Goal: Task Accomplishment & Management: Complete application form

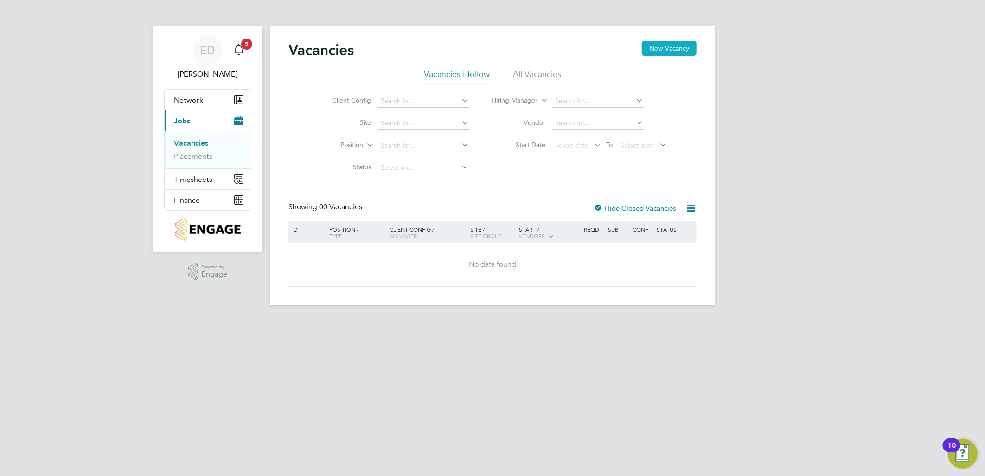
click at [663, 49] on button "New Vacancy" at bounding box center [669, 48] width 55 height 15
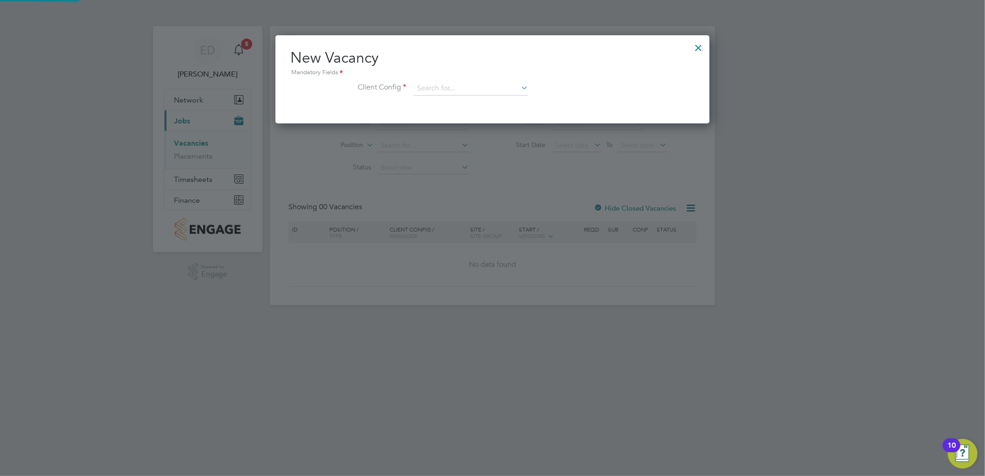
scroll to position [87, 435]
click at [432, 82] on input at bounding box center [471, 89] width 115 height 14
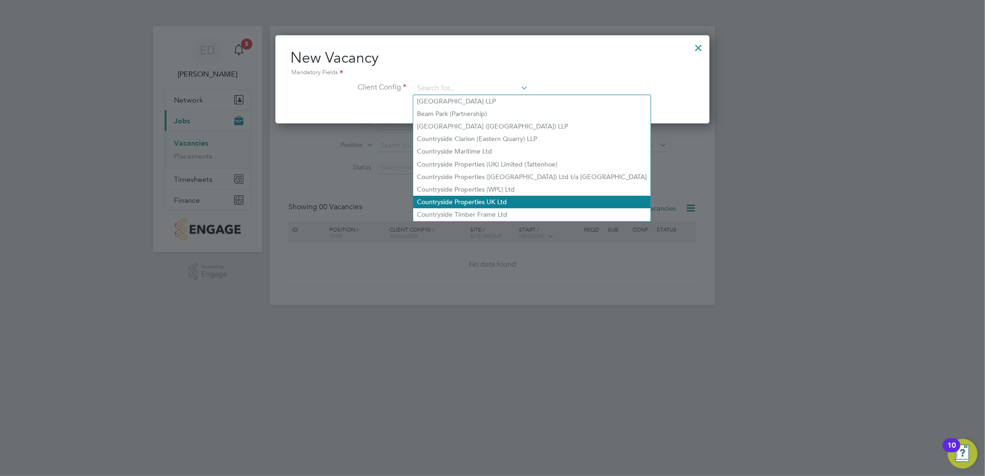
click at [458, 202] on li "Countryside Properties UK Ltd" at bounding box center [532, 202] width 238 height 13
type input "Countryside Properties UK Ltd"
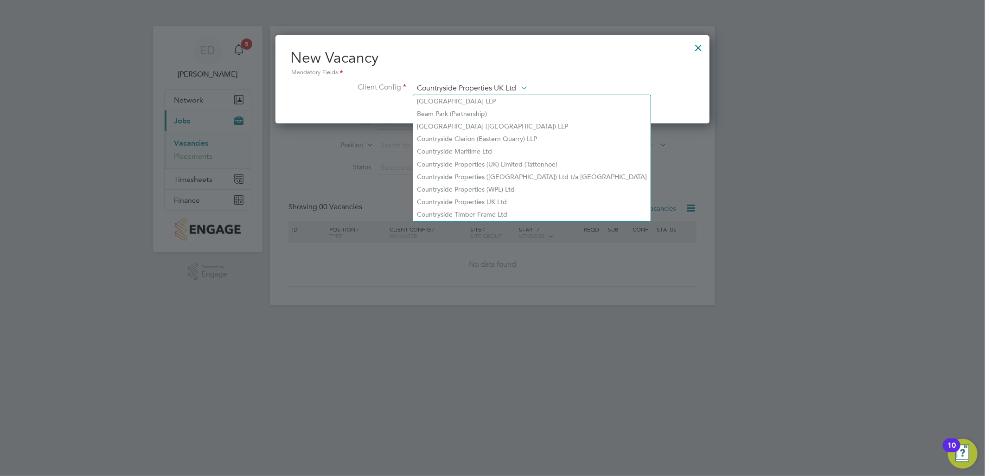
scroll to position [155, 435]
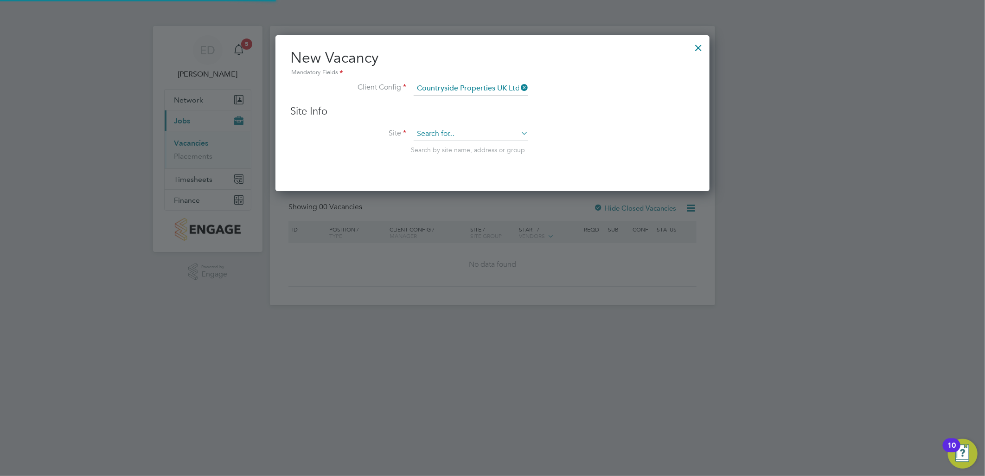
drag, startPoint x: 474, startPoint y: 130, endPoint x: 478, endPoint y: 136, distance: 7.1
click at [475, 130] on input at bounding box center [471, 134] width 115 height 14
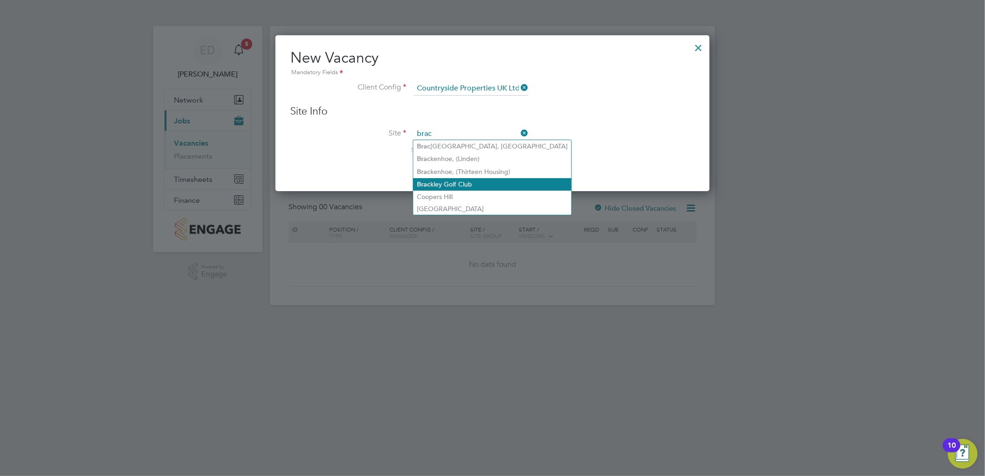
click at [474, 180] on li "Brac kley Golf Club" at bounding box center [492, 184] width 158 height 13
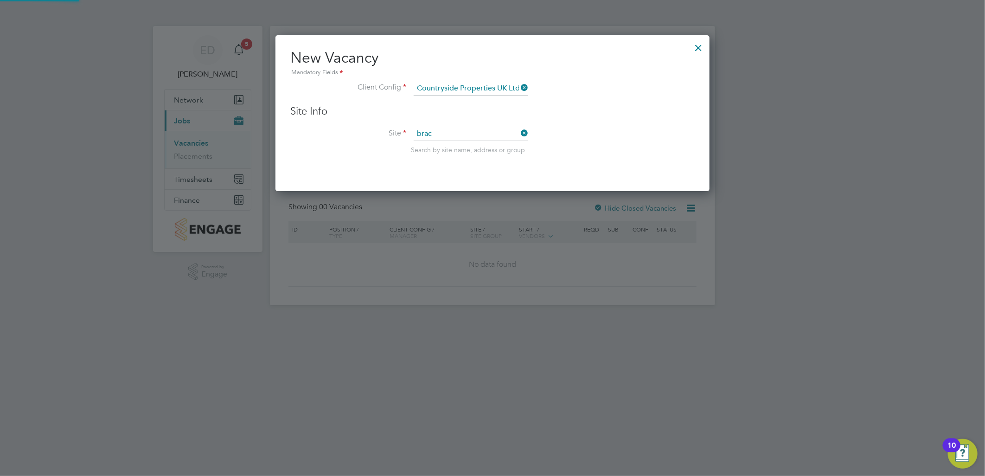
type input "Brackley Golf Club"
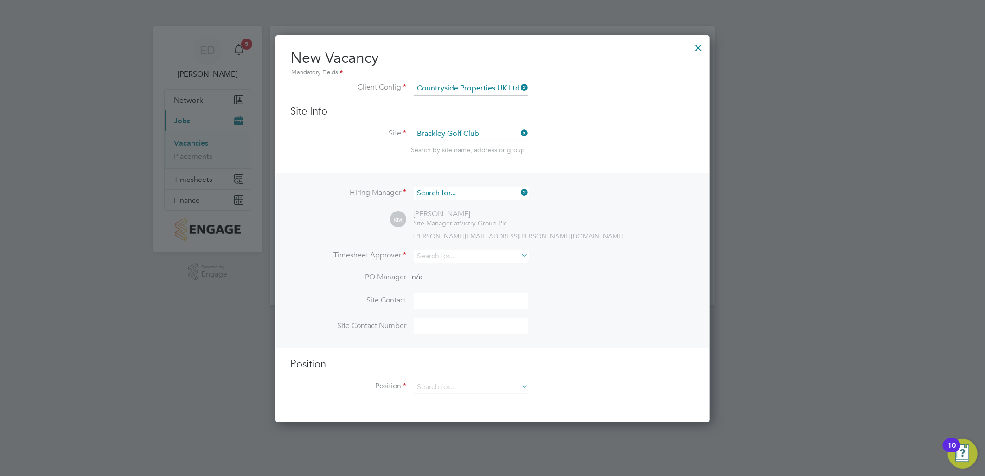
scroll to position [345, 435]
click at [476, 192] on input at bounding box center [471, 193] width 115 height 13
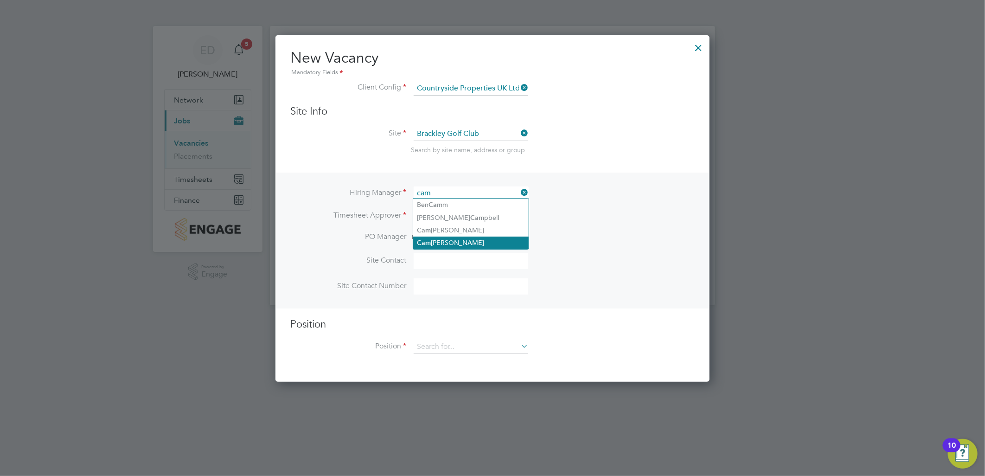
click at [475, 242] on li "Cam [PERSON_NAME]" at bounding box center [471, 243] width 116 height 13
type input "[PERSON_NAME]"
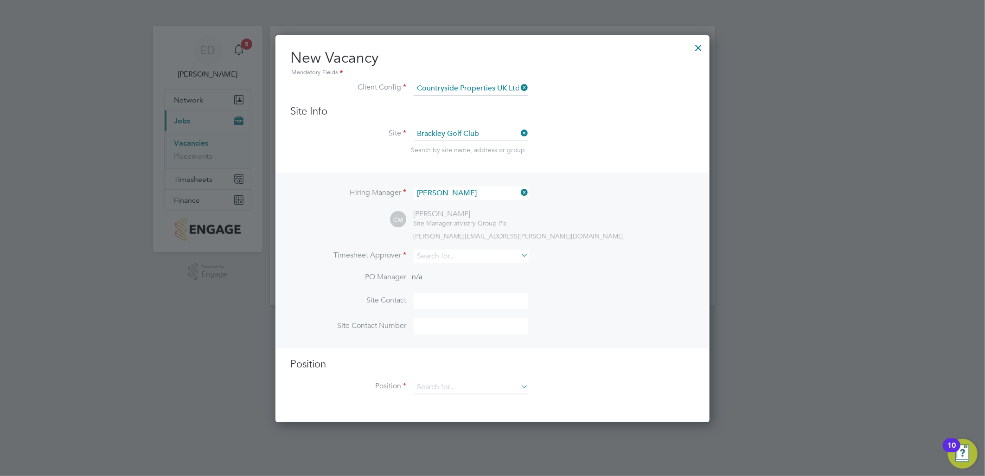
scroll to position [386, 435]
click at [470, 257] on input at bounding box center [471, 256] width 115 height 13
click at [472, 300] on li "Cam [PERSON_NAME]" at bounding box center [471, 305] width 116 height 13
type input "[PERSON_NAME]"
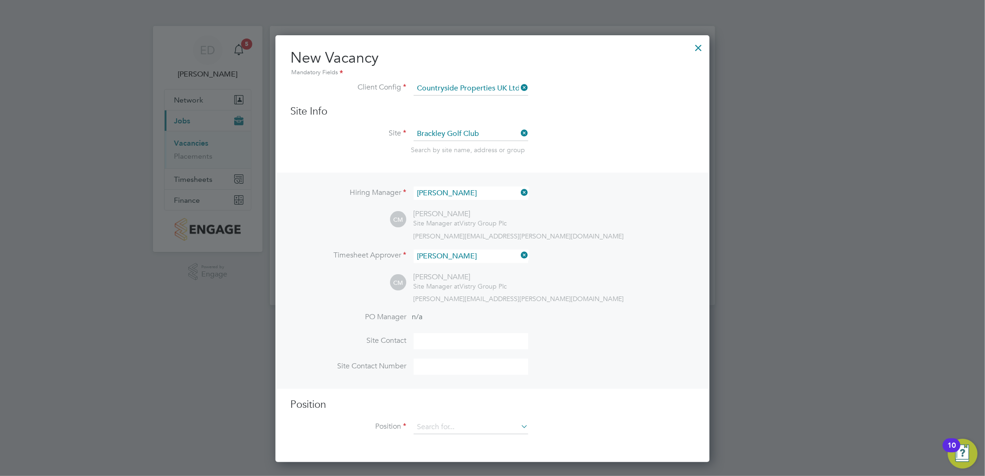
scroll to position [425, 435]
click at [452, 335] on input at bounding box center [471, 341] width 115 height 16
click at [449, 344] on input at bounding box center [471, 341] width 115 height 16
type input "C"
type input "[PERSON_NAME]"
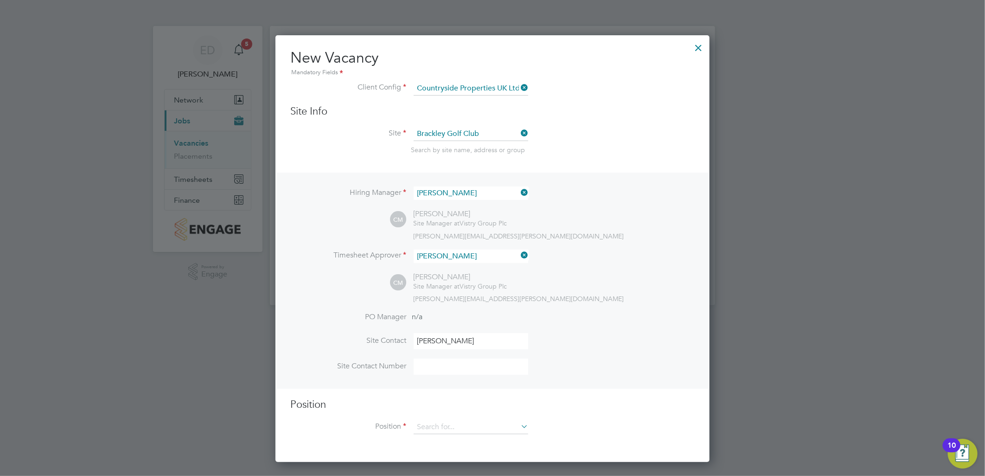
click at [447, 369] on input at bounding box center [471, 367] width 115 height 16
type input "07842428061"
click at [514, 429] on input at bounding box center [471, 427] width 115 height 14
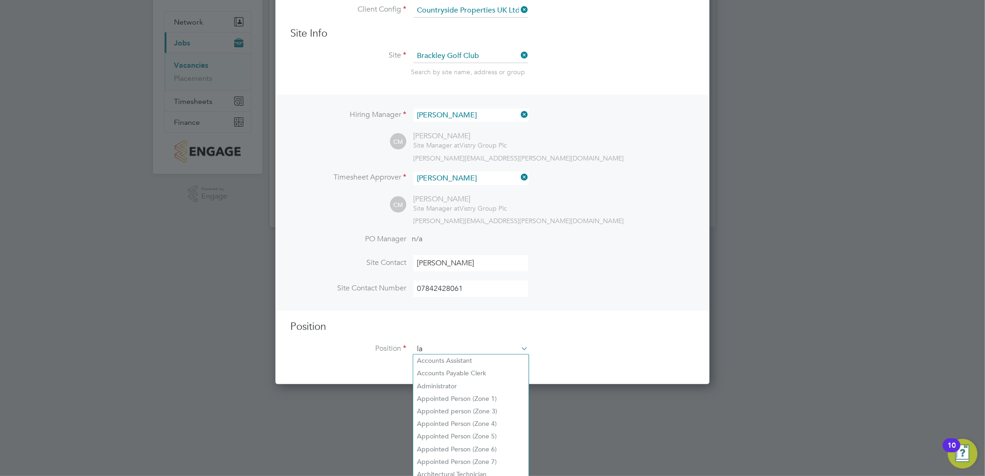
scroll to position [1323, 435]
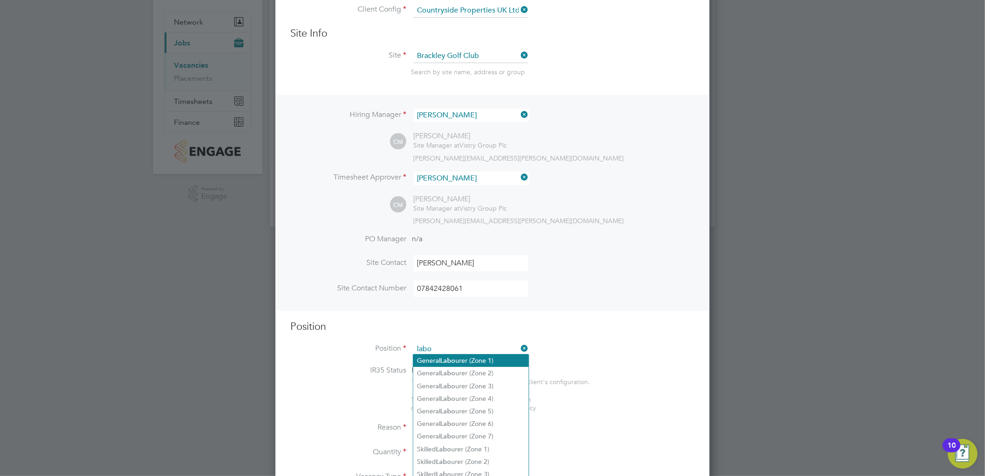
click at [480, 358] on li "General Labo urer (Zone 1)" at bounding box center [471, 360] width 116 height 13
type input "General Labourer (Zone 1)"
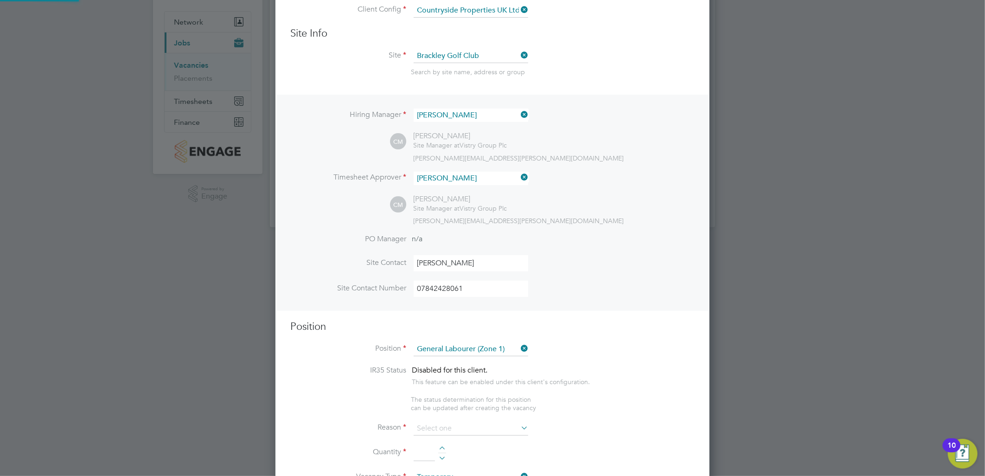
type textarea "- General labouring duties - Supporting the trades on site - Moving materials a…"
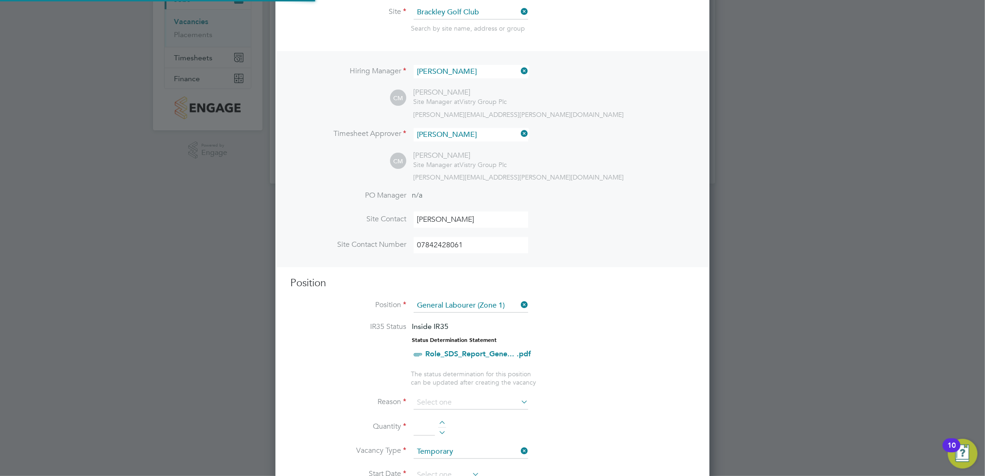
scroll to position [233, 0]
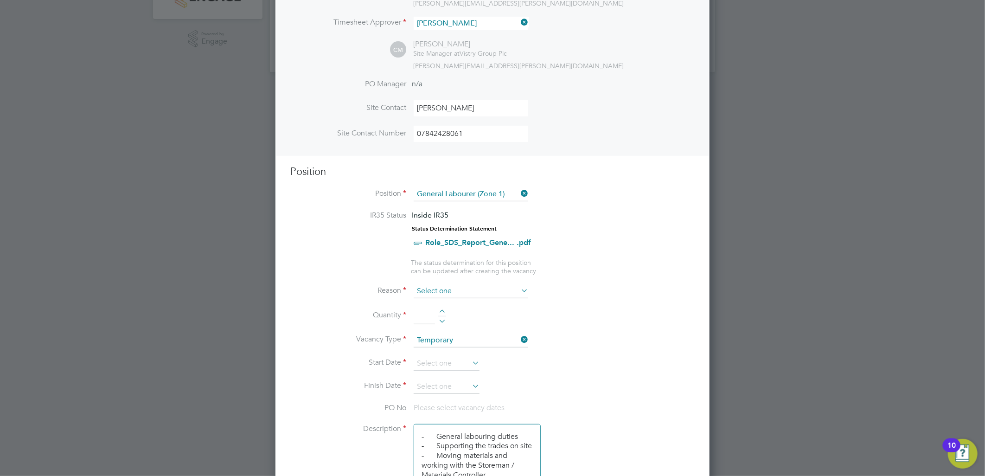
click at [502, 290] on input at bounding box center [471, 291] width 115 height 14
click at [504, 322] on li "Extra Work" at bounding box center [471, 327] width 116 height 12
type input "Extra Work"
click at [442, 309] on div at bounding box center [442, 312] width 8 height 6
type input "1"
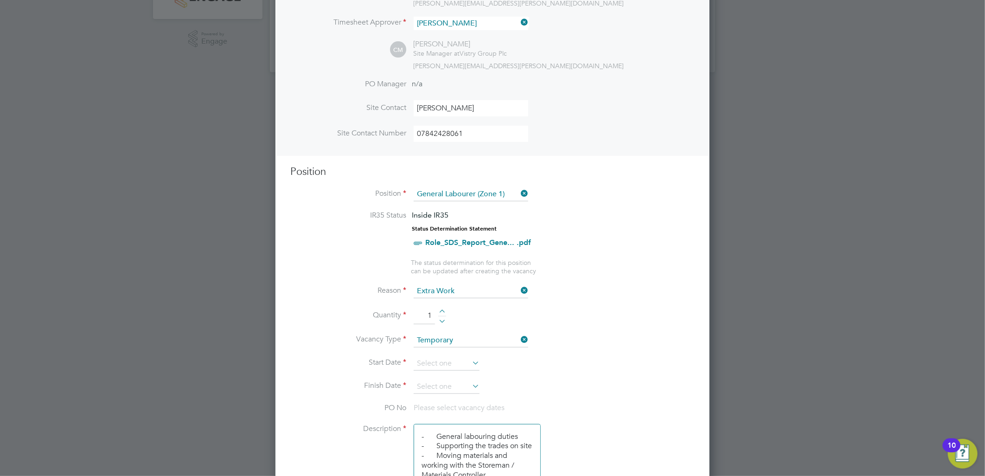
click at [599, 310] on li "Quantity 1" at bounding box center [492, 321] width 405 height 26
click at [470, 359] on icon at bounding box center [470, 362] width 0 height 13
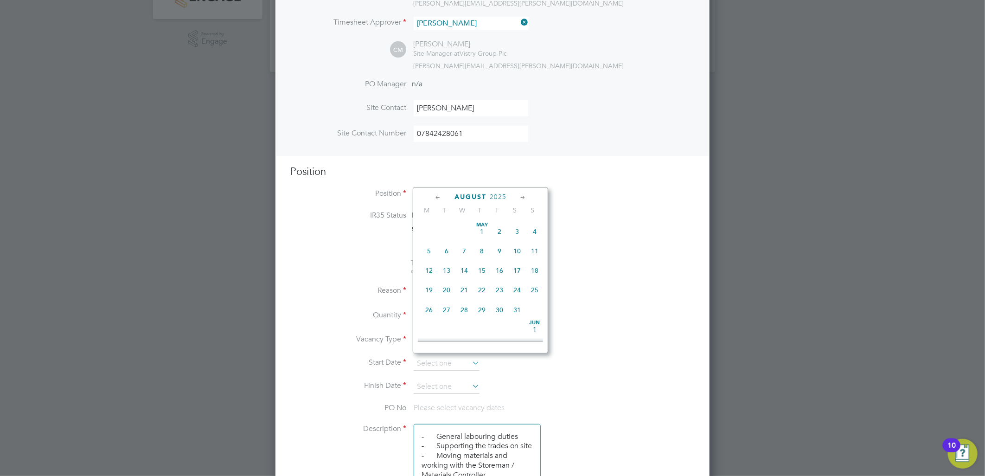
scroll to position [318, 0]
click at [446, 272] on span "12" at bounding box center [447, 266] width 18 height 18
type input "[DATE]"
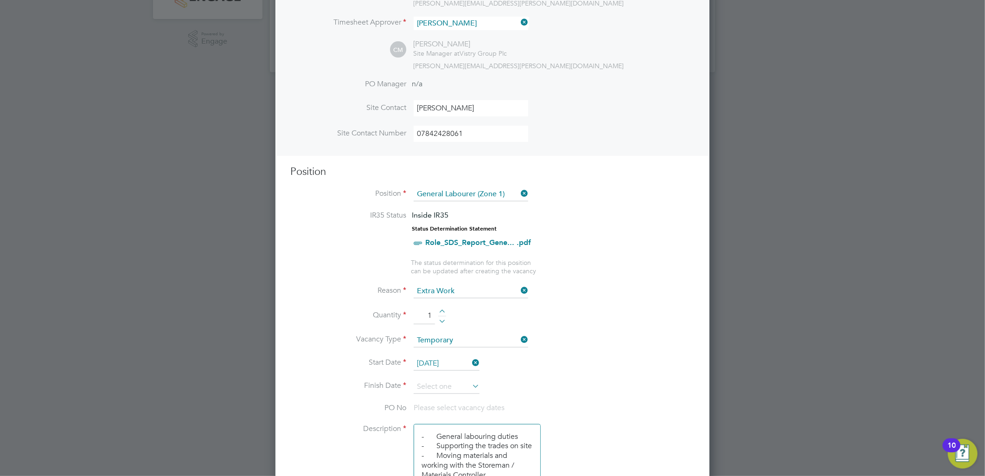
click at [470, 382] on icon at bounding box center [470, 386] width 0 height 13
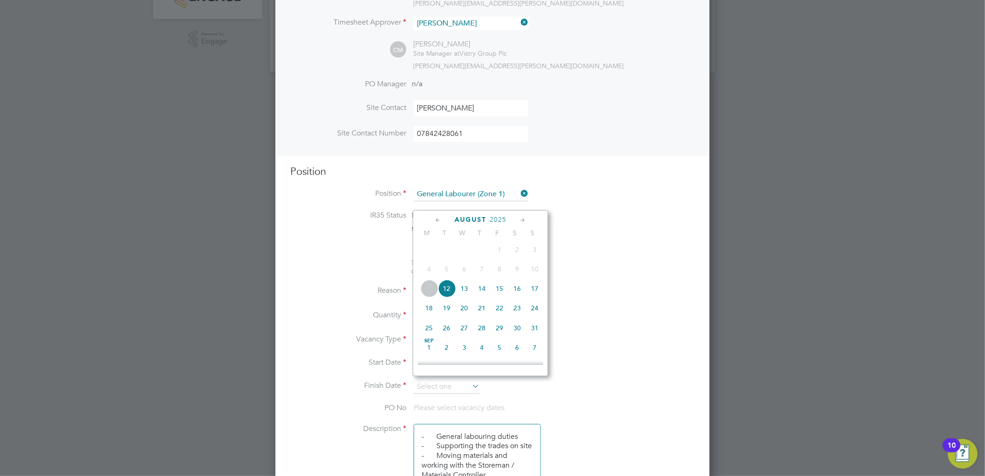
click at [468, 293] on span "13" at bounding box center [465, 289] width 18 height 18
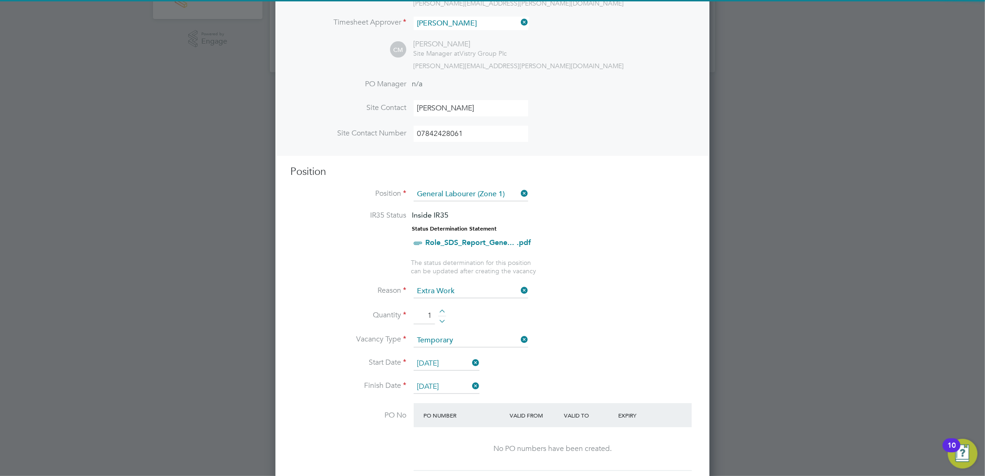
click at [616, 347] on li "Vacancy Type Temporary" at bounding box center [492, 345] width 405 height 23
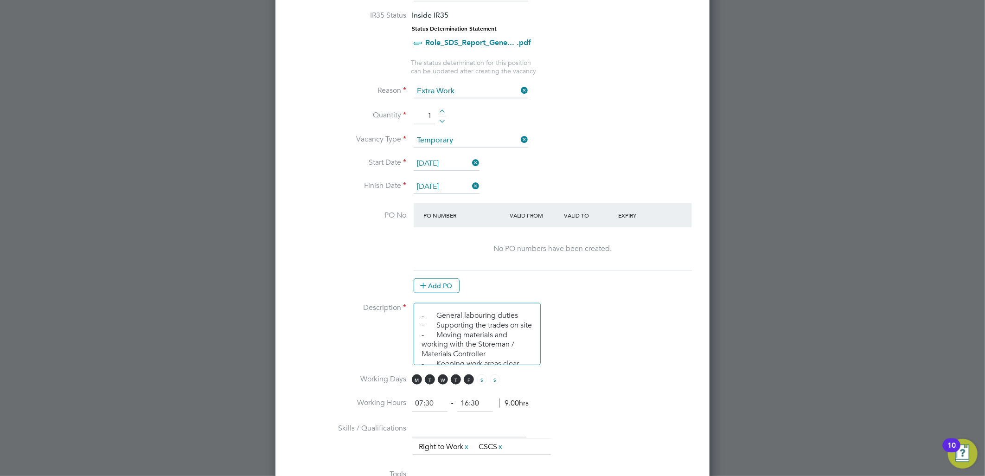
scroll to position [439, 0]
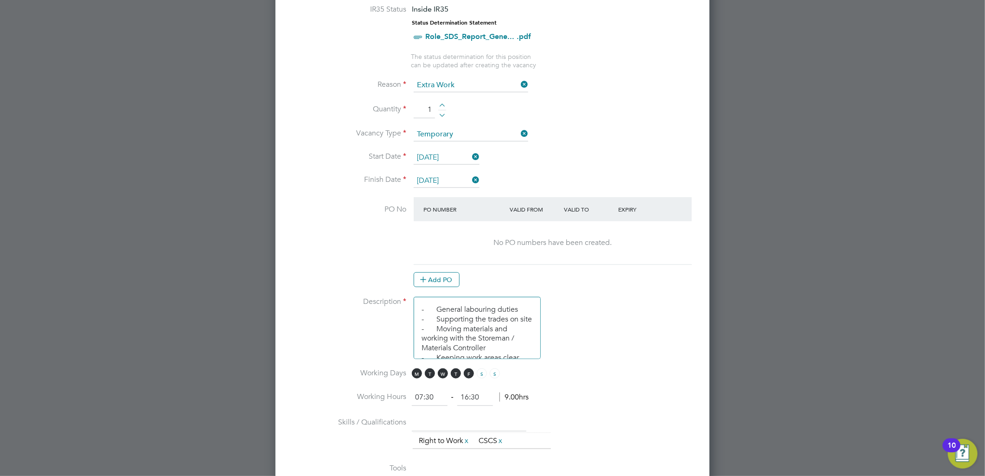
click at [456, 177] on input "[DATE]" at bounding box center [447, 181] width 66 height 14
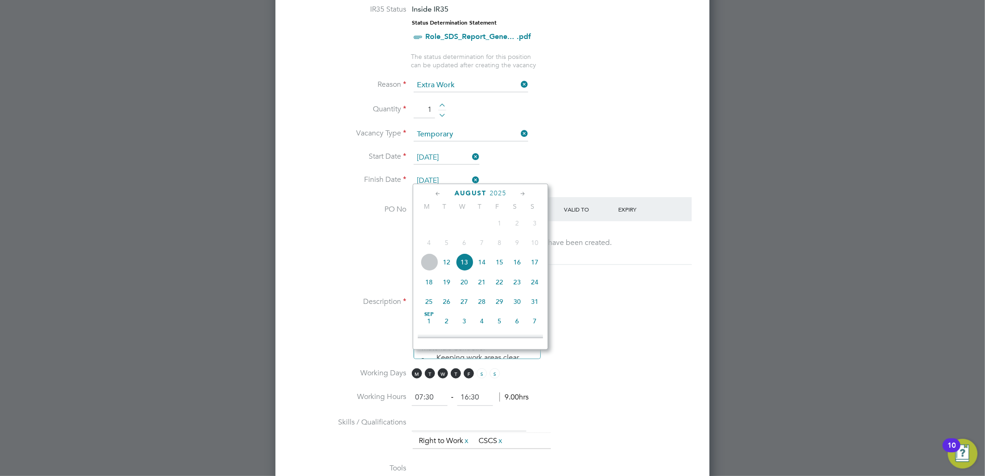
click at [499, 267] on span "15" at bounding box center [500, 262] width 18 height 18
type input "[DATE]"
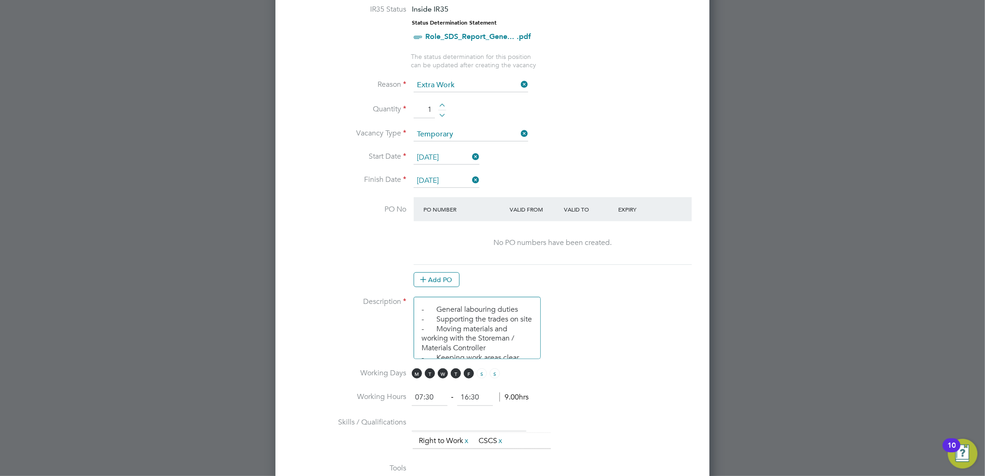
click at [612, 338] on li "Description - General labouring duties - Supporting the trades on site - Moving…" at bounding box center [492, 332] width 405 height 71
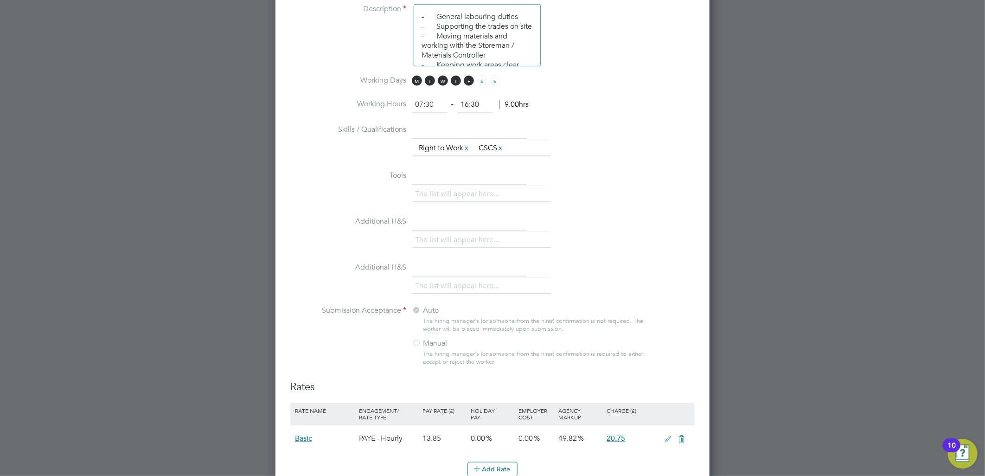
scroll to position [903, 0]
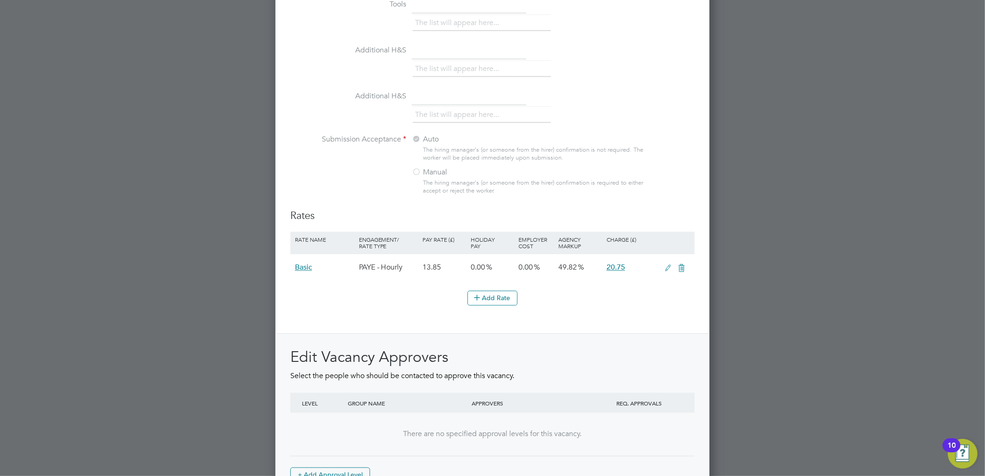
click at [619, 258] on div "20.75" at bounding box center [633, 267] width 56 height 27
click at [619, 263] on span "20.75" at bounding box center [616, 267] width 19 height 9
click at [651, 316] on div "Rates Rate Name Engagement/ Rate Type Pay Rate (£) Holiday Pay Employer Cost Ag…" at bounding box center [492, 349] width 405 height 278
click at [307, 263] on span "Basic" at bounding box center [303, 267] width 17 height 9
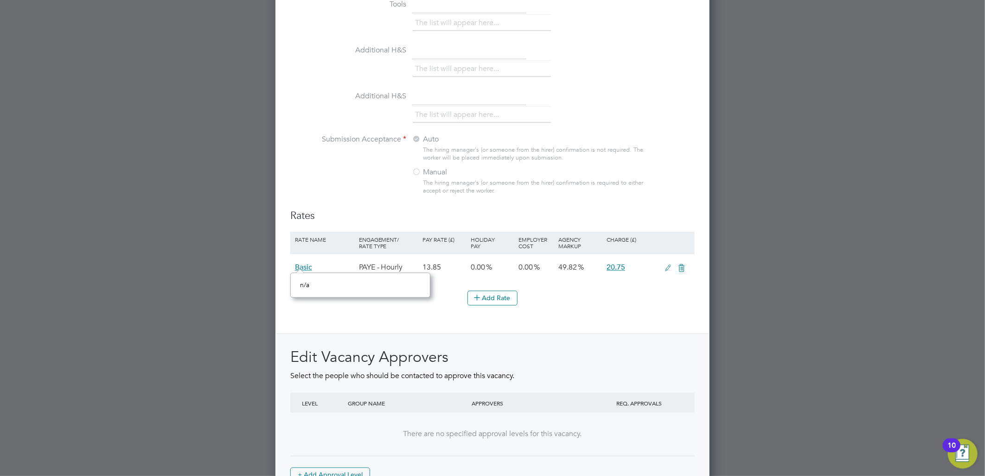
scroll to position [9, 17]
click at [629, 304] on li "Add Rate" at bounding box center [492, 303] width 405 height 24
click at [664, 265] on icon at bounding box center [669, 268] width 12 height 7
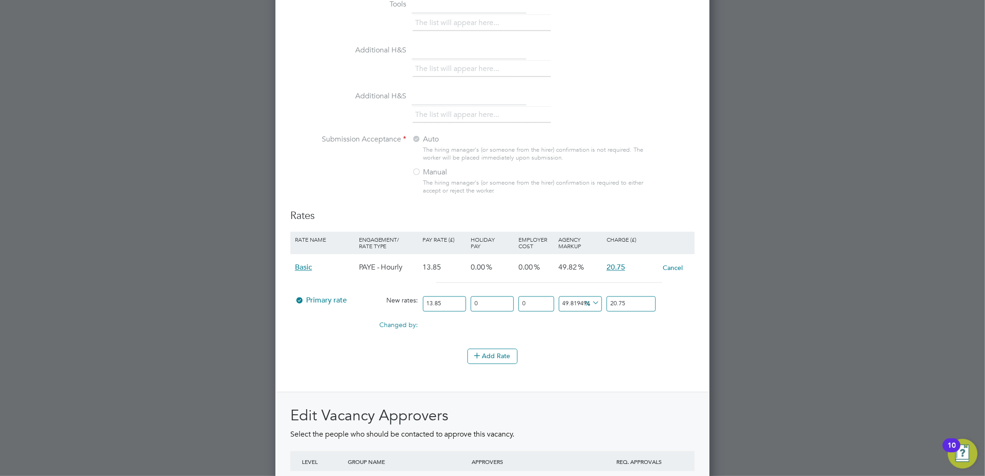
click at [629, 297] on input "20.75" at bounding box center [631, 303] width 49 height 15
click at [591, 298] on icon at bounding box center [591, 303] width 0 height 13
drag, startPoint x: 636, startPoint y: 296, endPoint x: 549, endPoint y: 297, distance: 87.2
click at [548, 295] on div "Primary rate New rates: 13.85 0 n/a 0 n/a 49.81949458483754 6.9 % 20.75" at bounding box center [492, 304] width 405 height 25
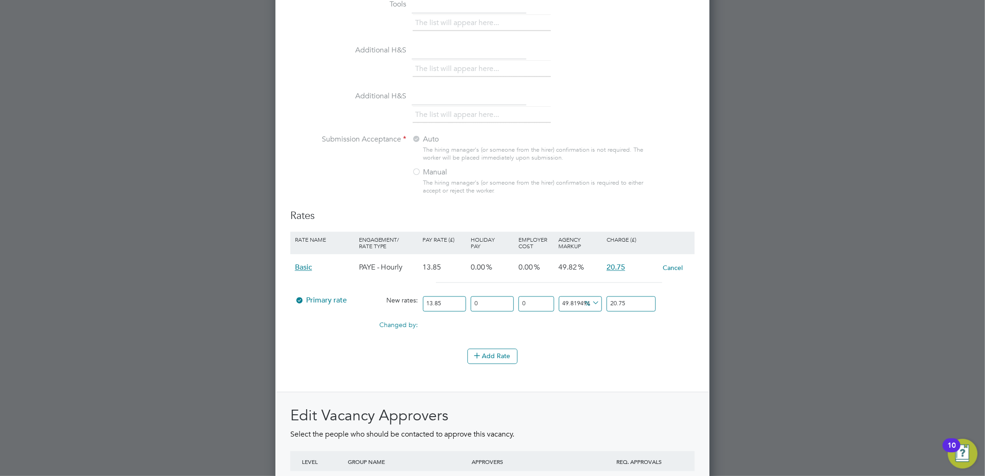
type input "-92.7797833935018"
type input "1"
type input "29.96389891696751"
type input "18"
type input "35.018050541516246"
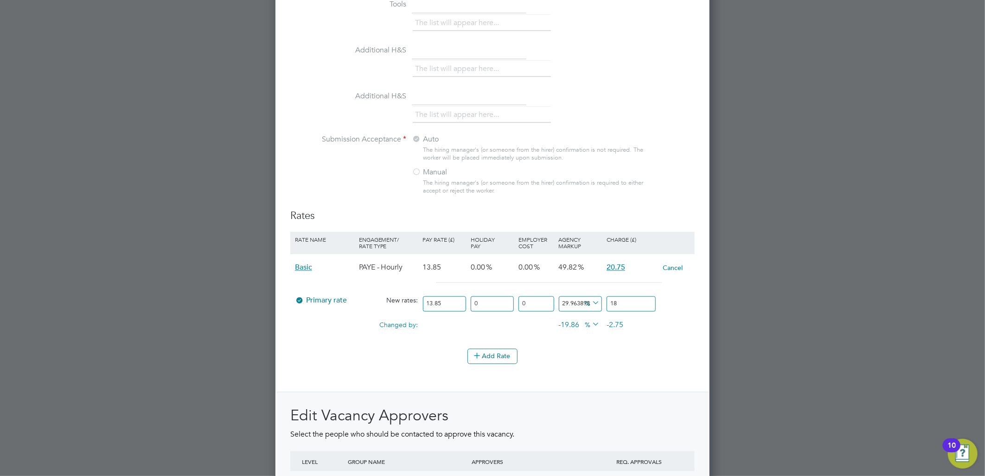
type input "18.7"
type input "35.37906137184115"
type input "18.75"
click at [601, 360] on div "Add Rate" at bounding box center [492, 356] width 405 height 15
click at [671, 264] on button "Cancel" at bounding box center [673, 268] width 21 height 9
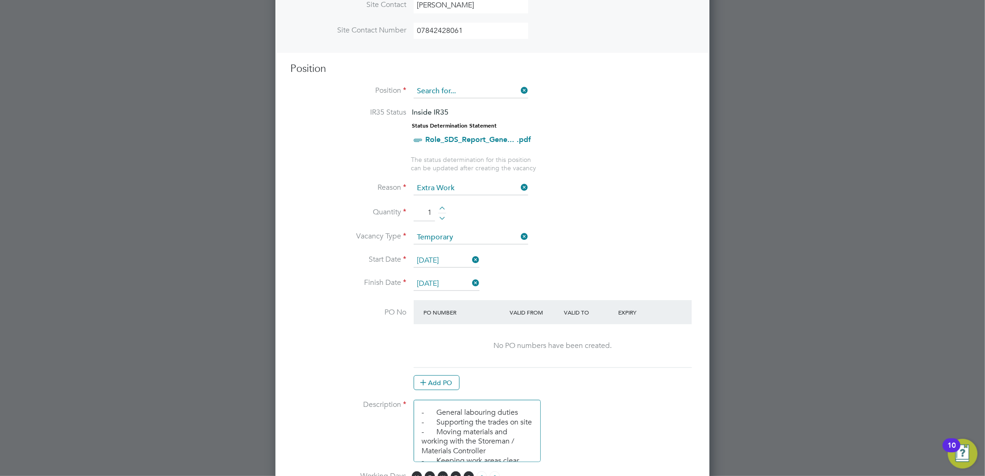
scroll to position [0, 0]
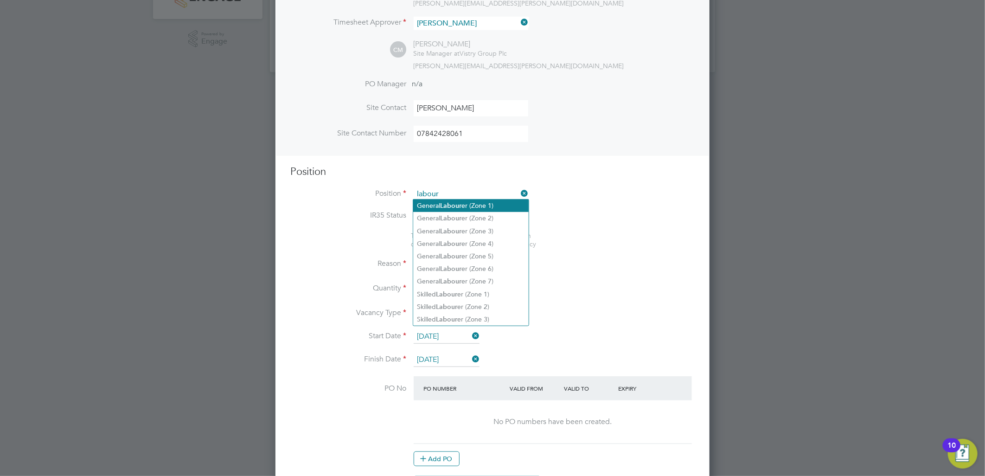
click at [487, 209] on li "General Labour er (Zone 1)" at bounding box center [471, 206] width 116 height 13
type input "General Labourer (Zone 1)"
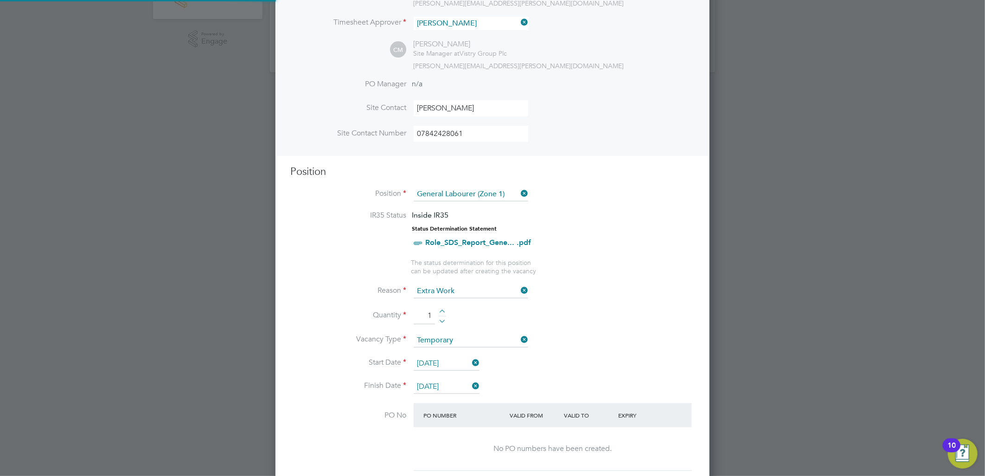
click at [568, 271] on ul "IR35 Status Inside IR35 Status Determination Statement Role_SDS_Report_Gene... …" at bounding box center [492, 243] width 405 height 64
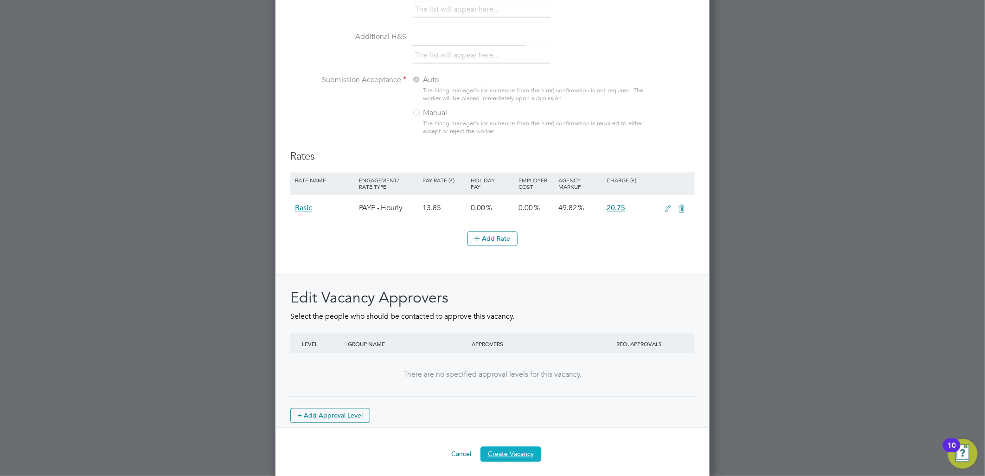
click at [521, 451] on button "Create Vacancy" at bounding box center [511, 454] width 61 height 15
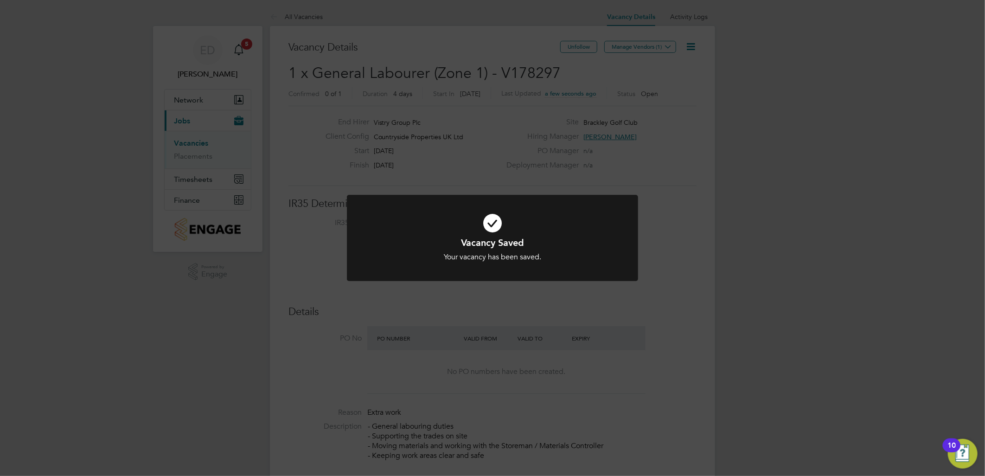
click at [661, 50] on div "Vacancy Saved Your vacancy has been saved. Cancel Okay" at bounding box center [492, 238] width 985 height 476
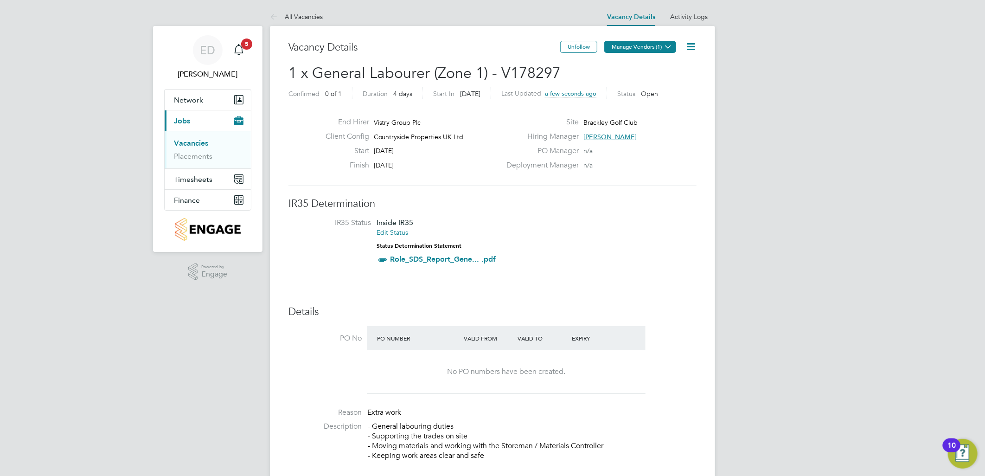
click at [662, 45] on button "Manage Vendors (1)" at bounding box center [641, 47] width 72 height 12
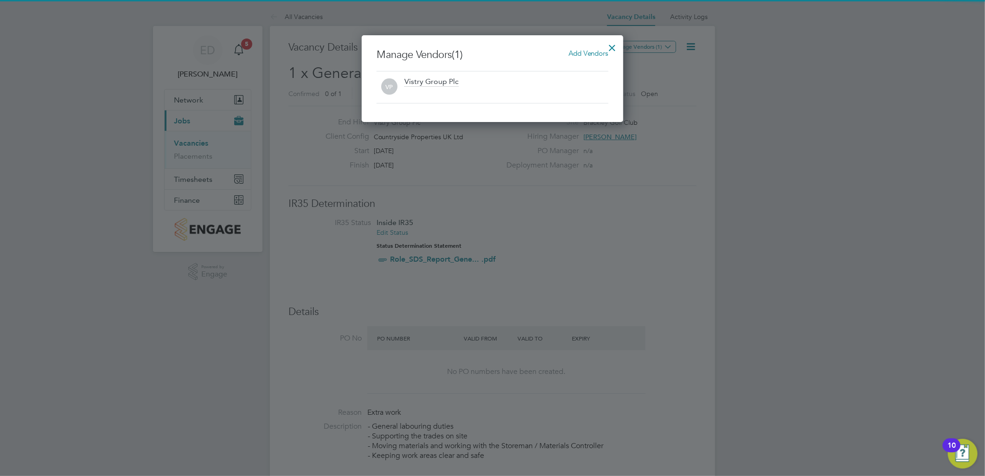
click at [594, 54] on span "Add Vendors" at bounding box center [589, 53] width 40 height 9
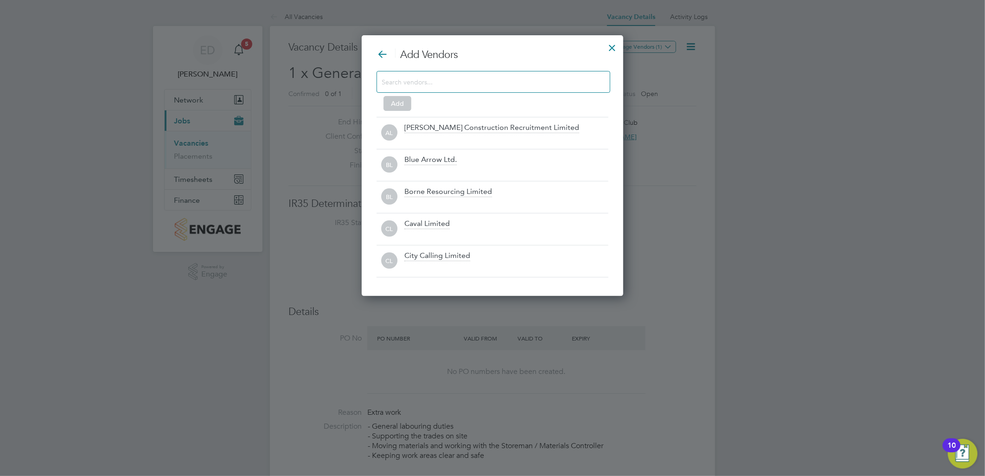
click at [590, 88] on div at bounding box center [494, 82] width 234 height 22
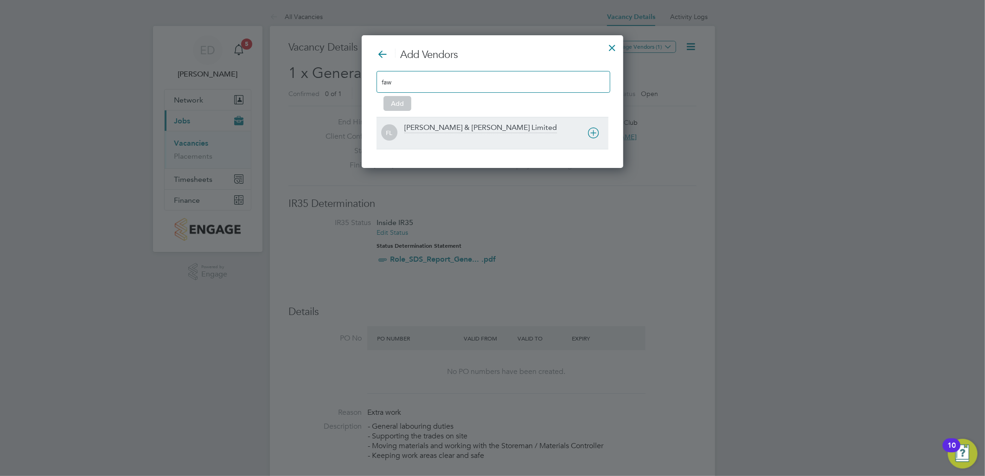
type input "faw"
click at [466, 124] on div "[PERSON_NAME] & [PERSON_NAME] Limited" at bounding box center [481, 128] width 153 height 10
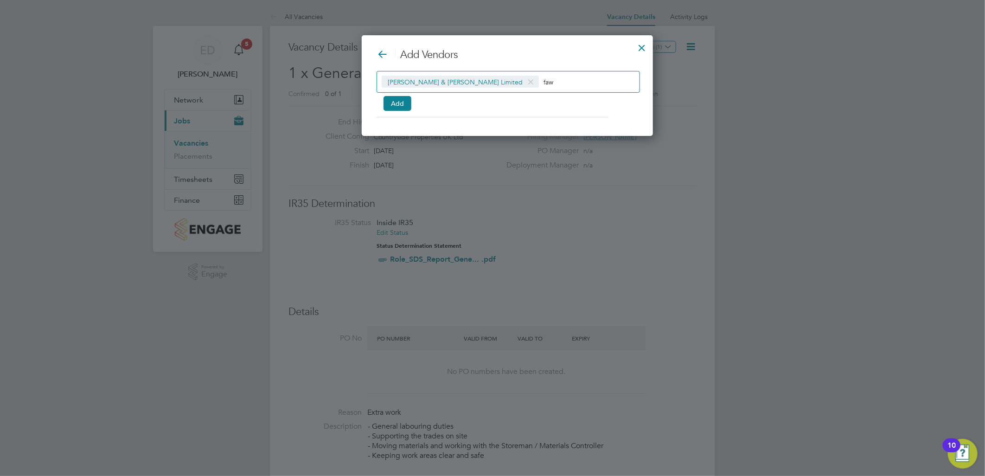
click at [507, 75] on div "[PERSON_NAME] & [PERSON_NAME] Limited faw" at bounding box center [509, 82] width 264 height 22
type input "f"
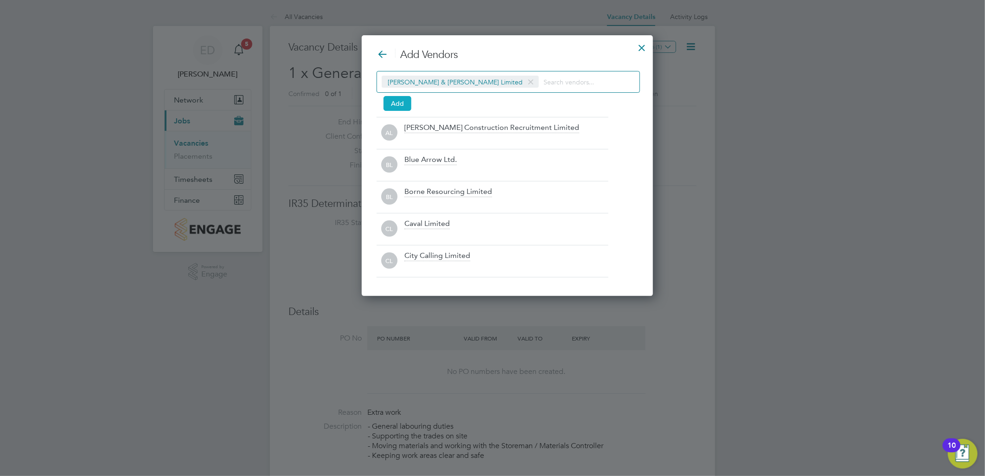
click at [405, 107] on button "Add" at bounding box center [398, 103] width 28 height 15
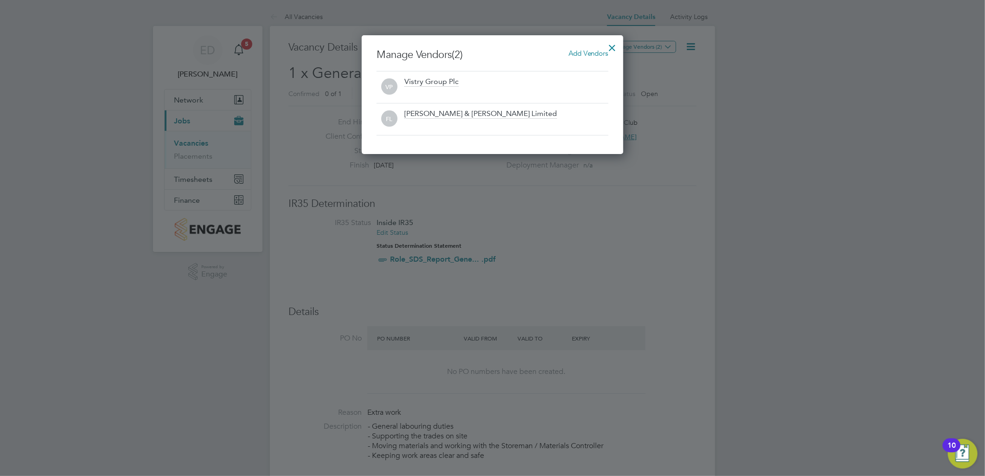
click at [613, 45] on div at bounding box center [613, 45] width 17 height 17
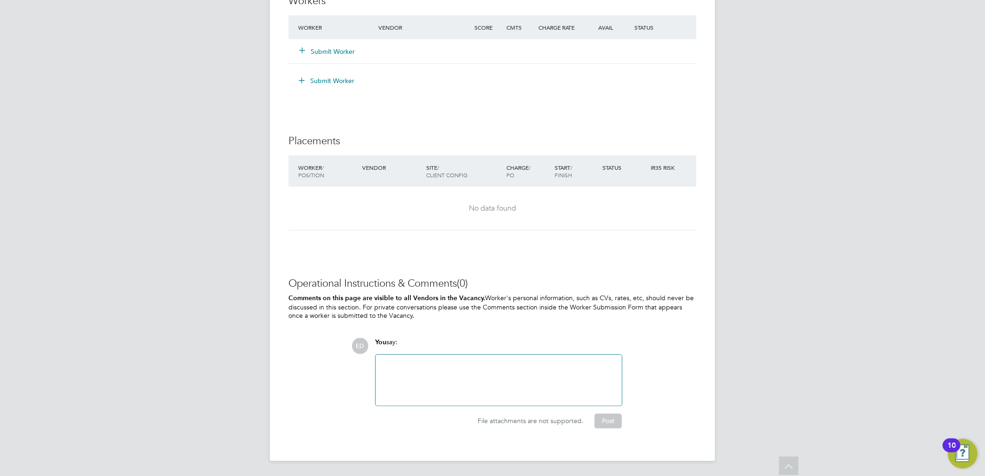
click at [666, 352] on div "ED You say: Attachments are not supported File attachments are not supported. P…" at bounding box center [524, 383] width 345 height 90
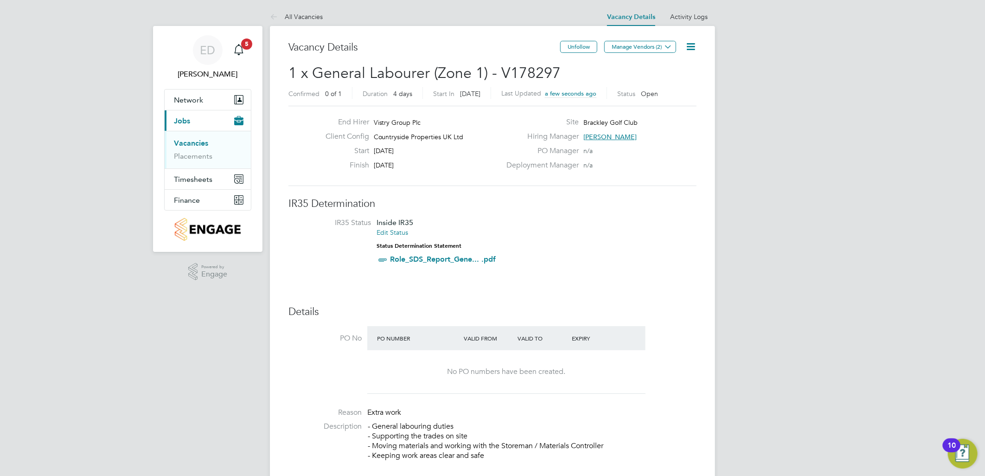
click at [657, 221] on li "IR35 Status Inside IR35 Edit Status Status Determination Statement Role_SDS_Rep…" at bounding box center [493, 243] width 390 height 50
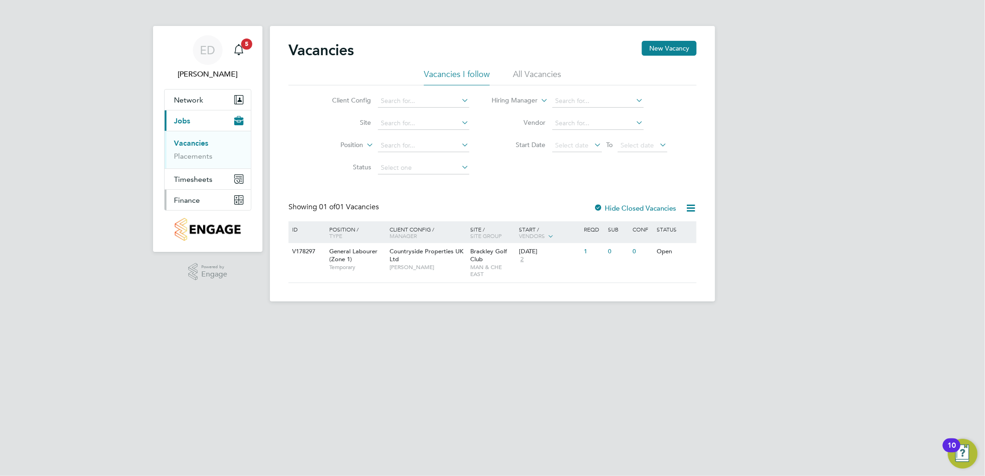
click at [193, 200] on span "Finance" at bounding box center [187, 200] width 26 height 9
click at [194, 187] on link "Invoices & Credit Notes" at bounding box center [203, 189] width 58 height 18
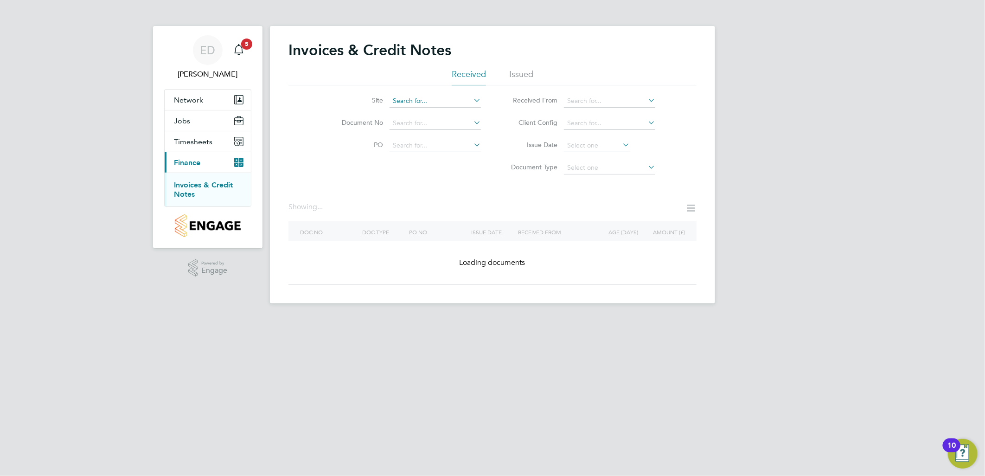
click at [423, 104] on input at bounding box center [435, 101] width 91 height 13
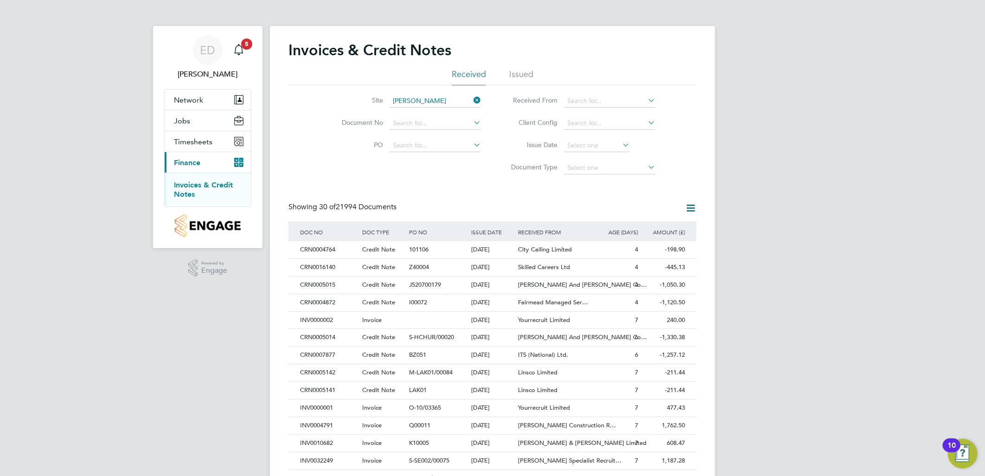
click at [411, 140] on li "Brack ley Golf Club" at bounding box center [462, 139] width 146 height 13
type input "Brackley Golf Club"
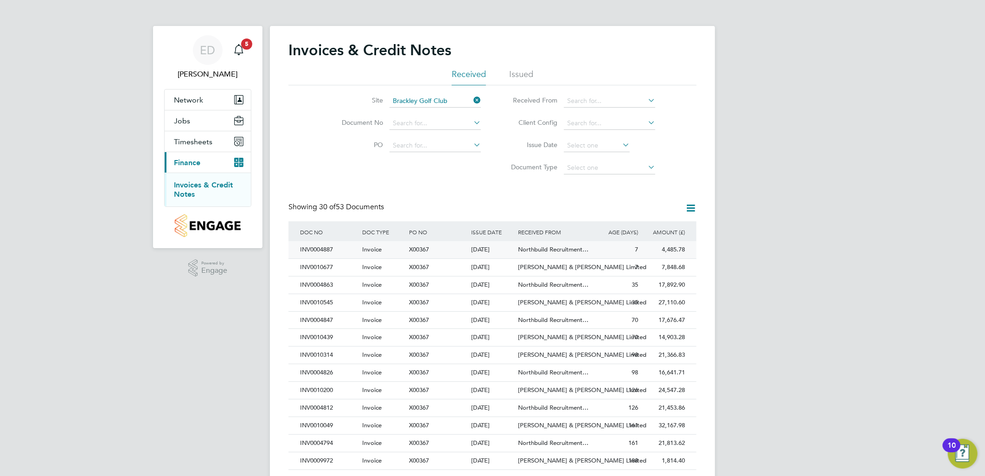
click at [671, 248] on div "4,485.78 Unpaid" at bounding box center [664, 249] width 47 height 17
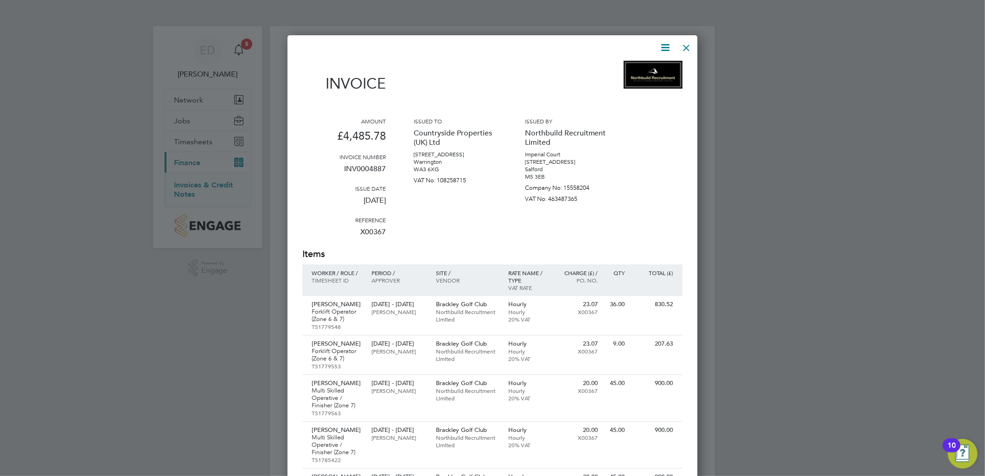
click at [664, 49] on icon at bounding box center [666, 48] width 12 height 12
click at [642, 70] on li "Download Invoice" at bounding box center [637, 69] width 64 height 13
click at [689, 48] on div at bounding box center [687, 45] width 17 height 17
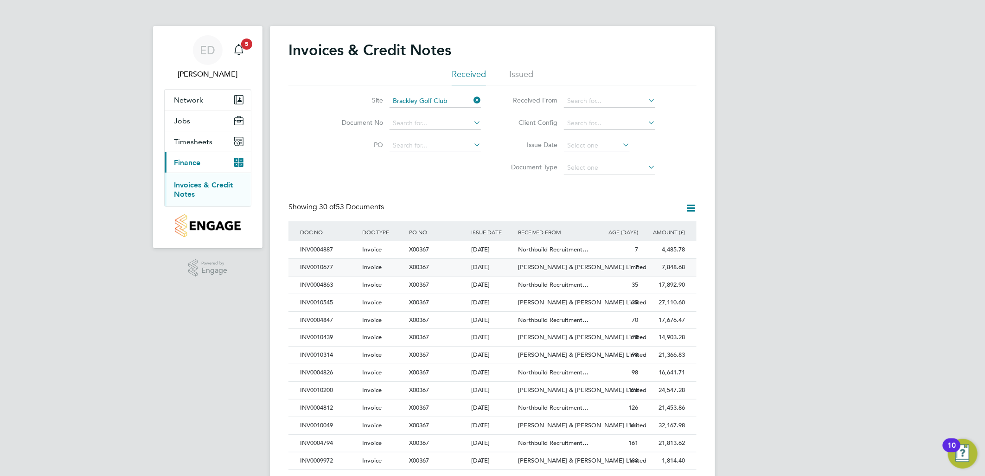
click at [630, 263] on div "7" at bounding box center [617, 267] width 47 height 17
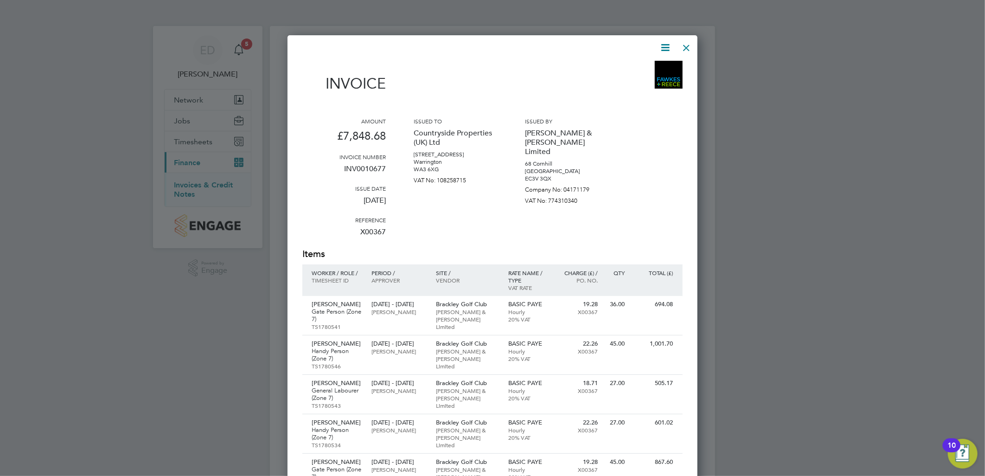
click at [667, 50] on icon at bounding box center [666, 48] width 12 height 12
click at [643, 64] on li "Download Invoice" at bounding box center [637, 69] width 64 height 13
